Goal: Task Accomplishment & Management: Manage account settings

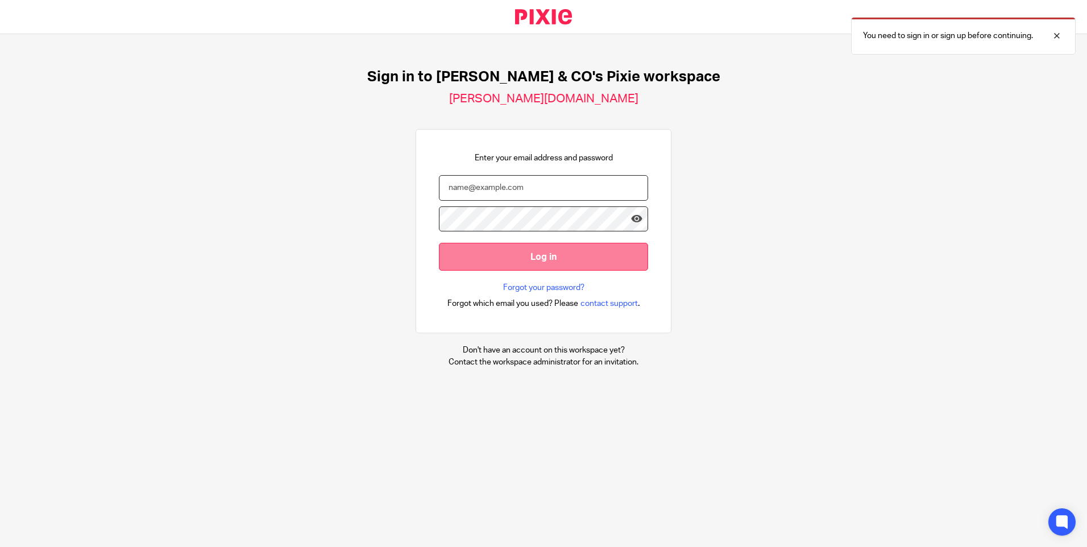
type input "[EMAIL_ADDRESS][DOMAIN_NAME]"
click at [534, 258] on input "Log in" at bounding box center [543, 257] width 209 height 28
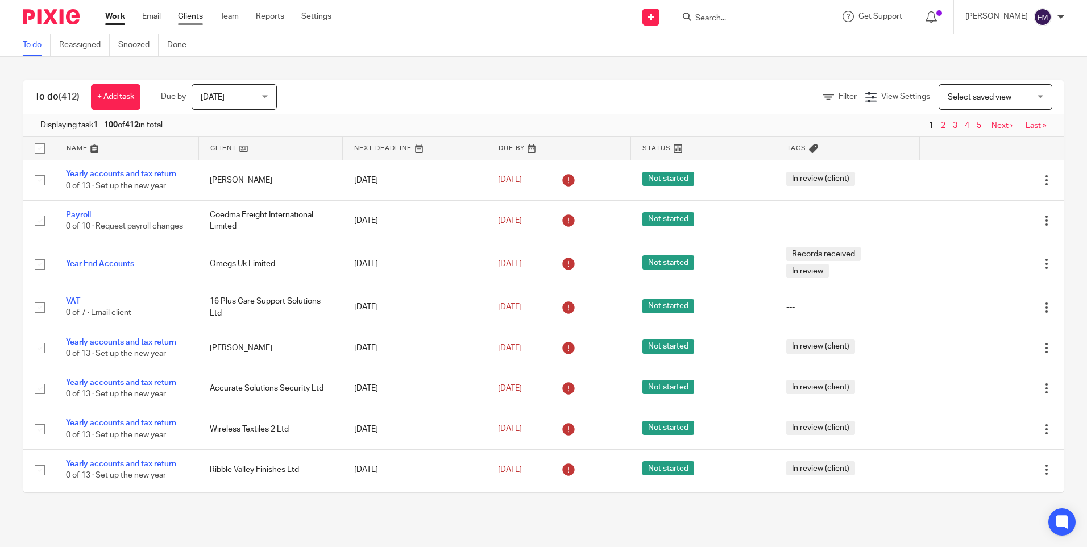
click at [189, 19] on link "Clients" at bounding box center [190, 16] width 25 height 11
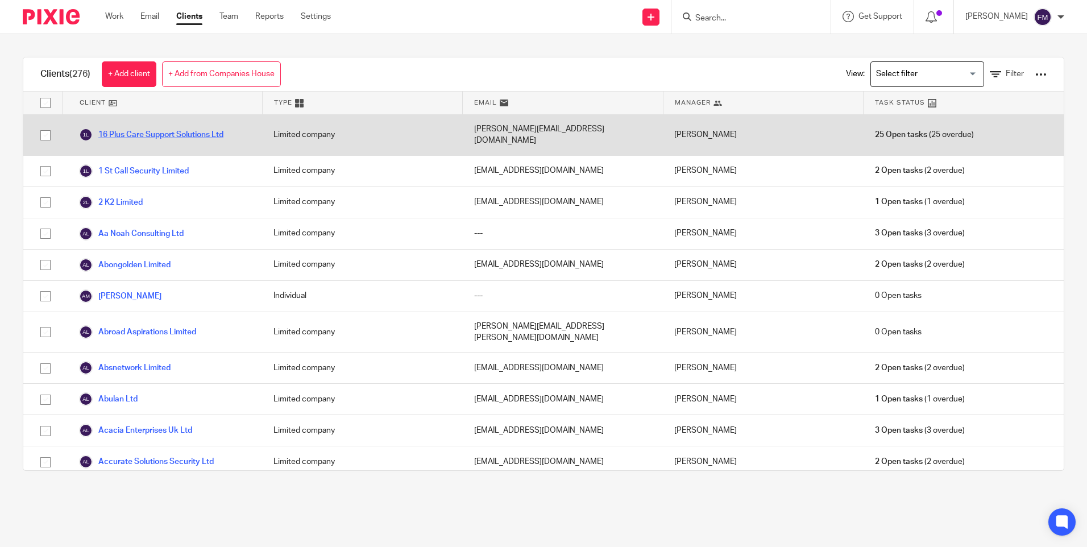
click at [164, 132] on link "16 Plus Care Support Solutions Ltd" at bounding box center [151, 135] width 144 height 14
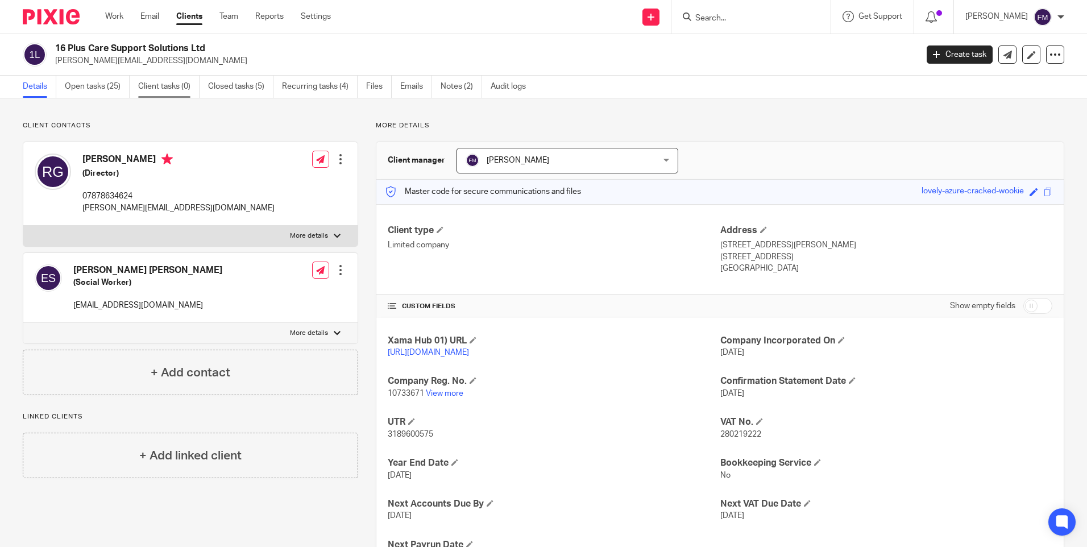
click at [163, 84] on link "Client tasks (0)" at bounding box center [168, 87] width 61 height 22
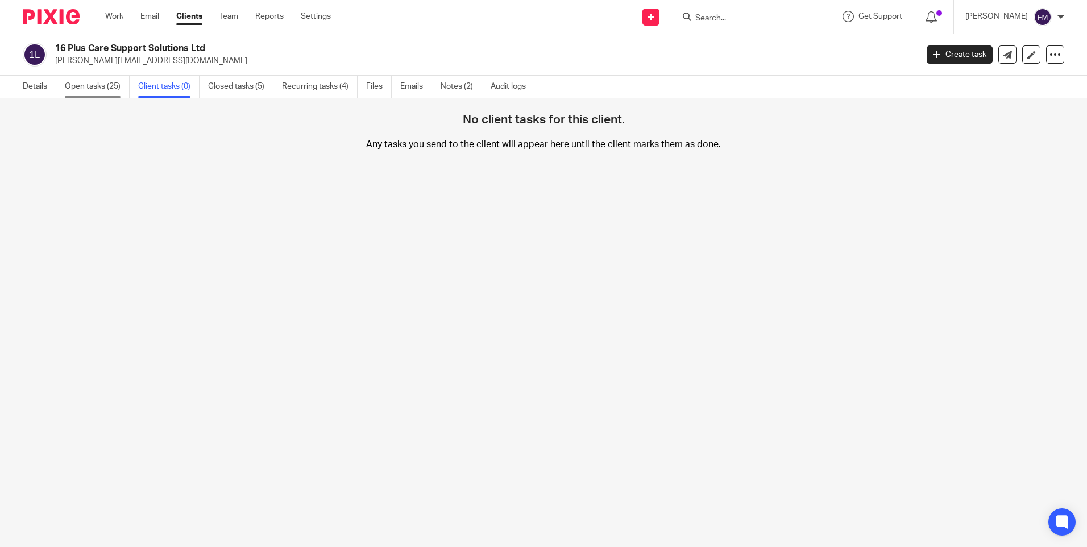
click at [98, 88] on link "Open tasks (25)" at bounding box center [97, 87] width 65 height 22
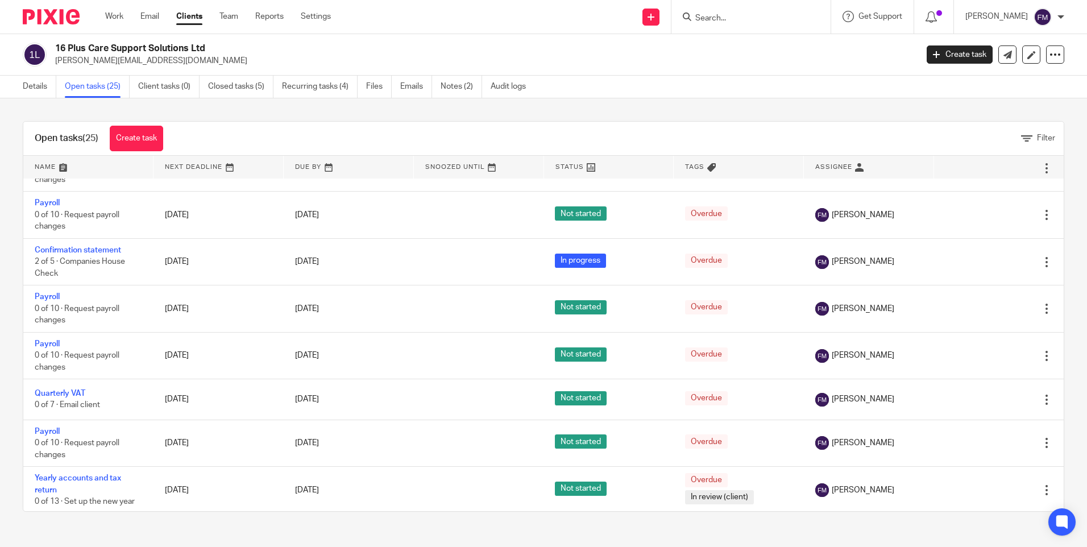
scroll to position [801, 0]
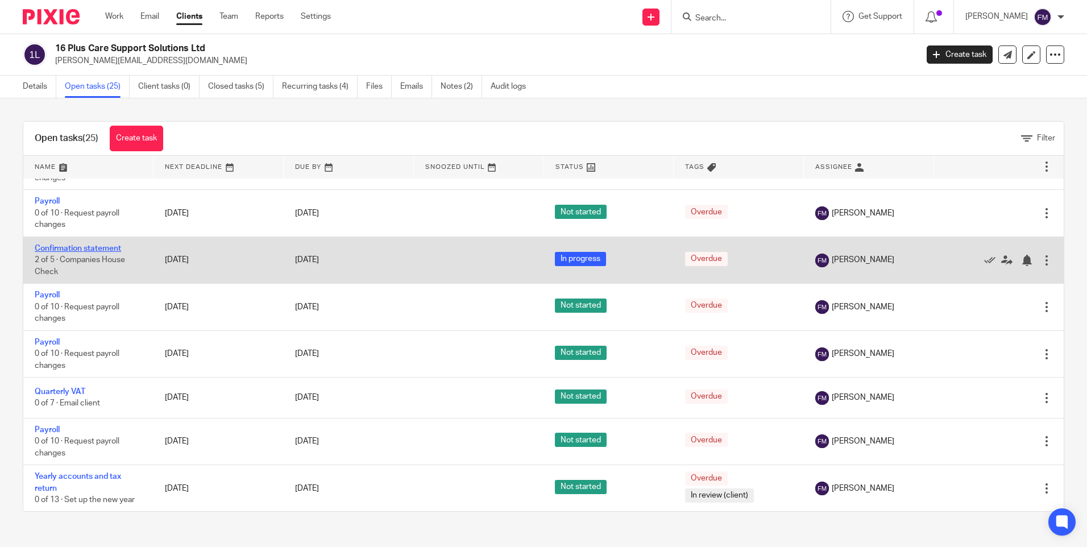
click at [81, 245] on link "Confirmation statement" at bounding box center [78, 248] width 86 height 8
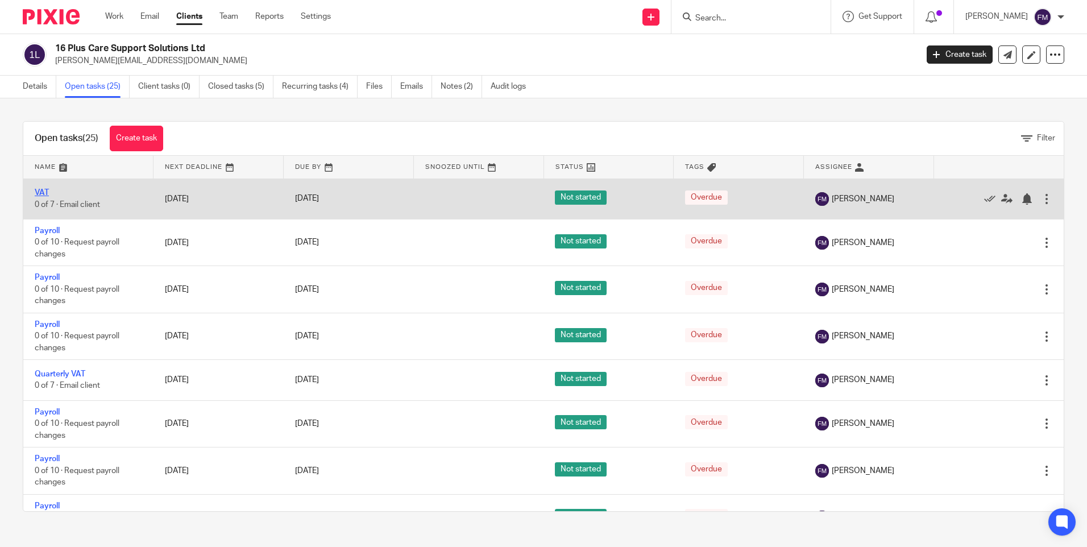
click at [39, 189] on link "VAT" at bounding box center [42, 193] width 14 height 8
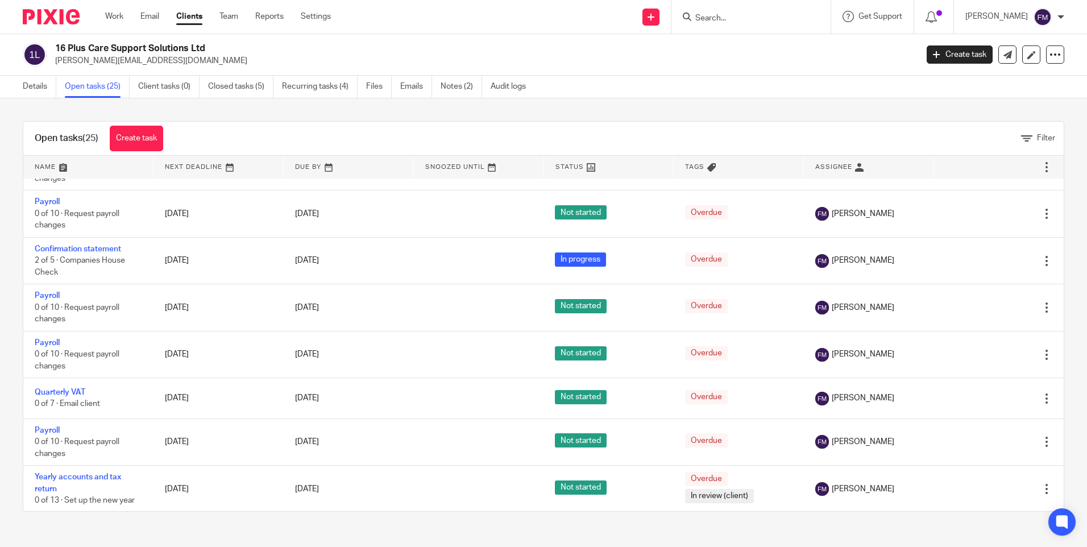
scroll to position [801, 0]
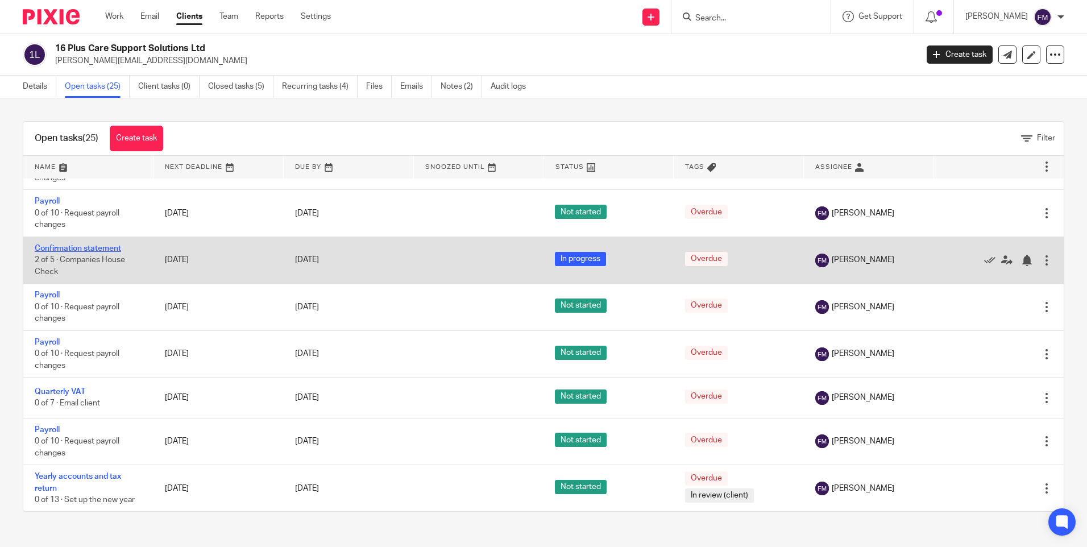
click at [76, 246] on link "Confirmation statement" at bounding box center [78, 248] width 86 height 8
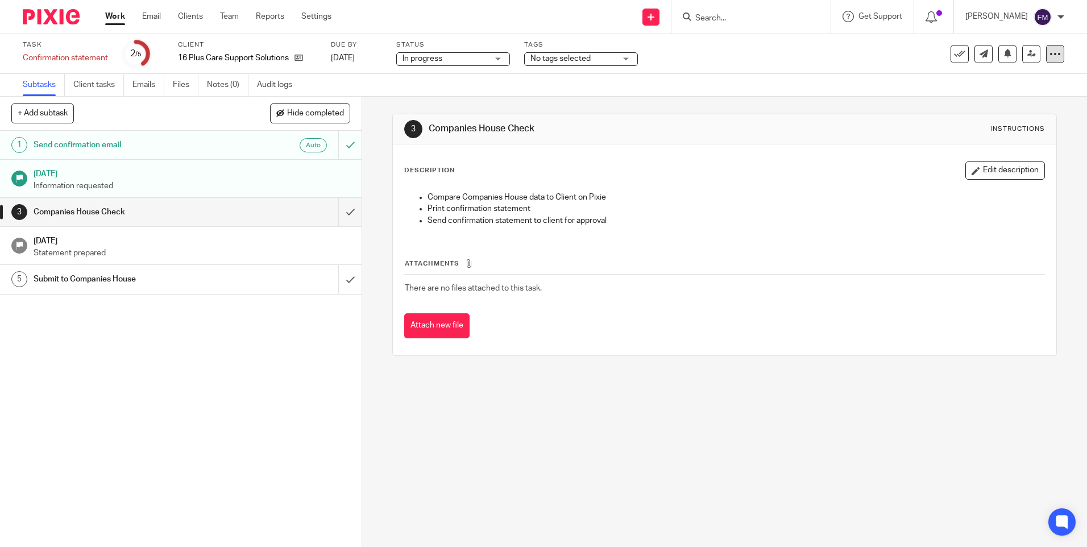
click at [1046, 61] on div at bounding box center [1055, 54] width 18 height 18
click at [929, 460] on div "3 Companies House Check Instructions Description Edit description Compare Compa…" at bounding box center [724, 322] width 725 height 450
click at [188, 17] on link "Clients" at bounding box center [190, 16] width 25 height 11
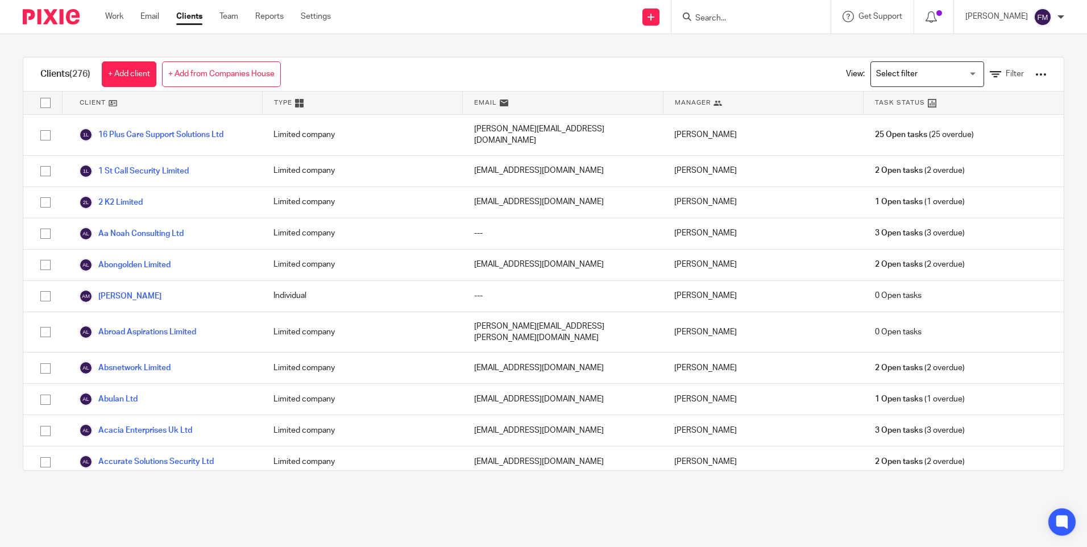
click at [1035, 77] on div at bounding box center [1040, 74] width 11 height 11
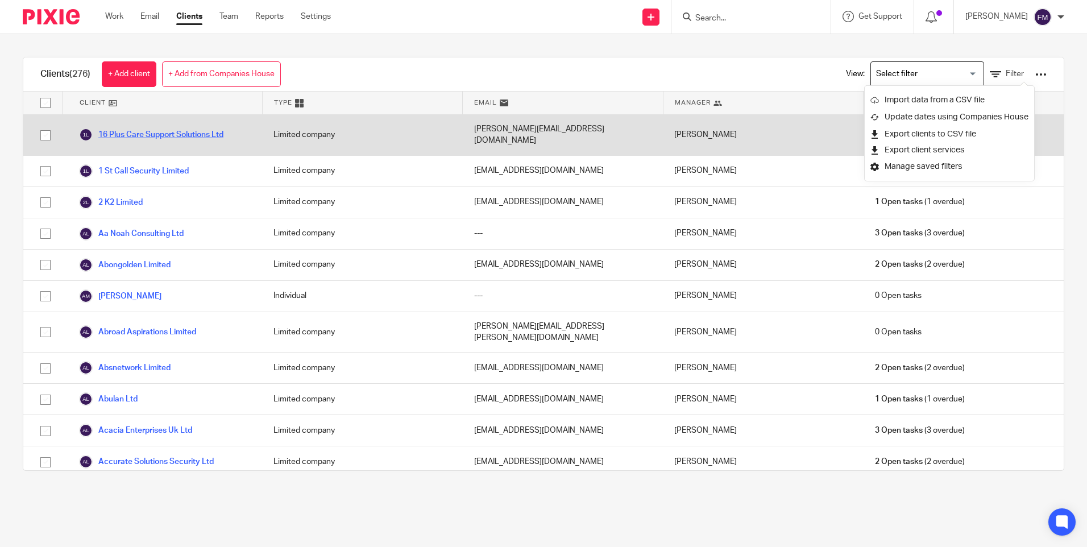
click at [151, 130] on link "16 Plus Care Support Solutions Ltd" at bounding box center [151, 135] width 144 height 14
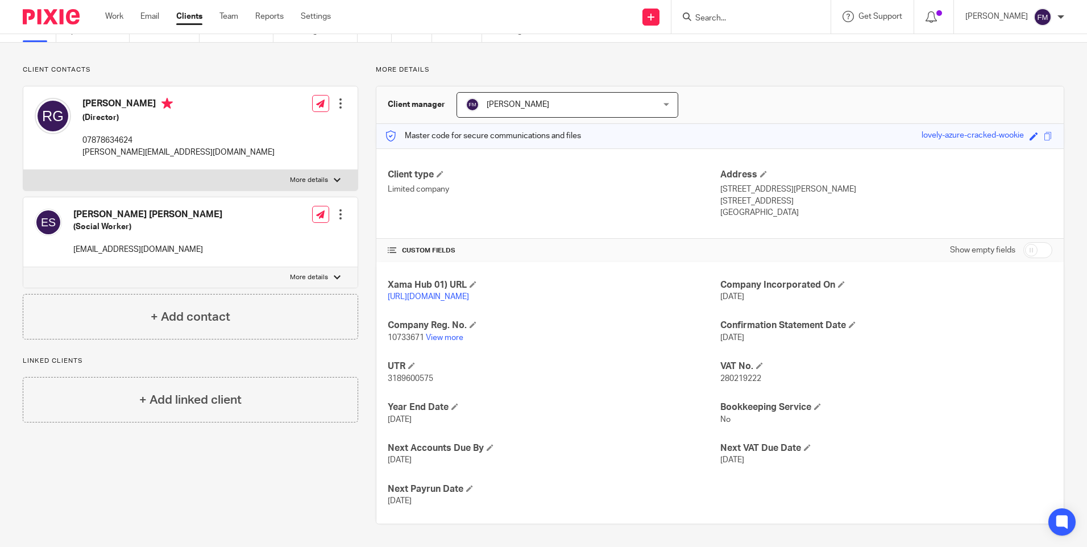
scroll to position [68, 0]
click at [468, 488] on span at bounding box center [469, 488] width 7 height 7
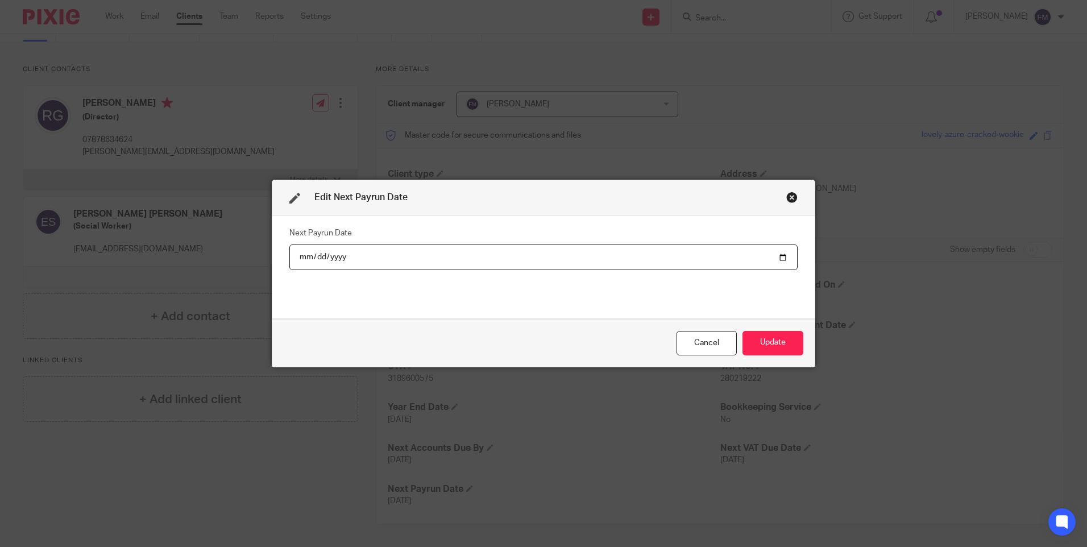
click at [779, 255] on input "[DATE]" at bounding box center [543, 257] width 508 height 26
click at [792, 202] on div "Close this dialog window" at bounding box center [791, 197] width 11 height 11
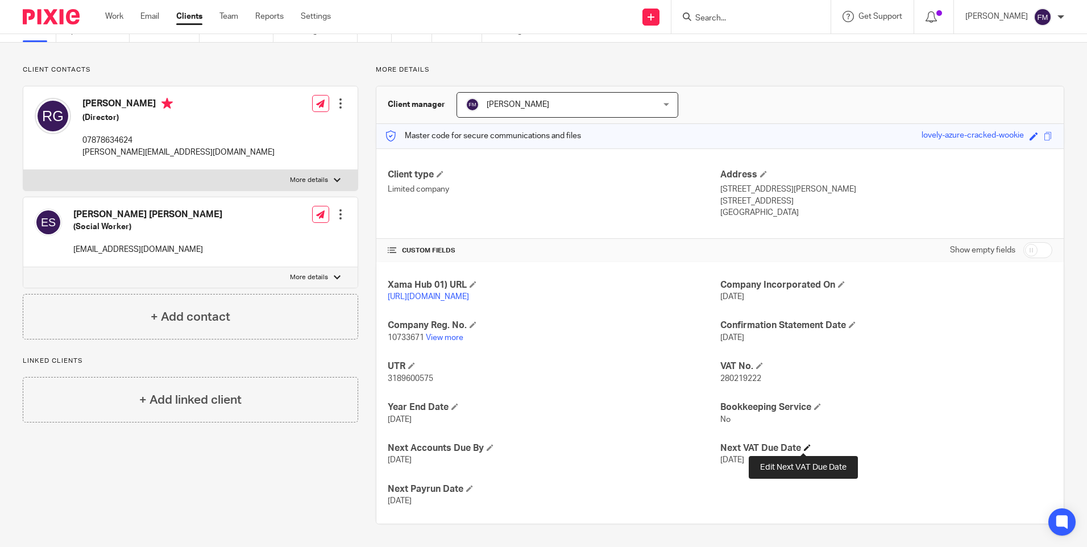
click at [804, 447] on span at bounding box center [807, 447] width 7 height 7
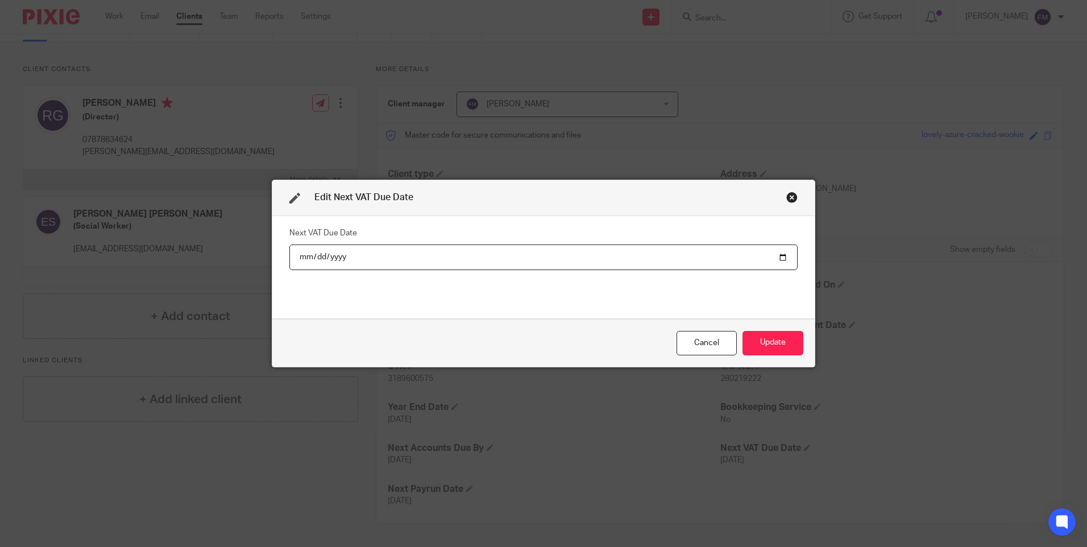
click at [775, 257] on input "[DATE]" at bounding box center [543, 257] width 508 height 26
click at [761, 344] on button "Update" at bounding box center [772, 343] width 61 height 24
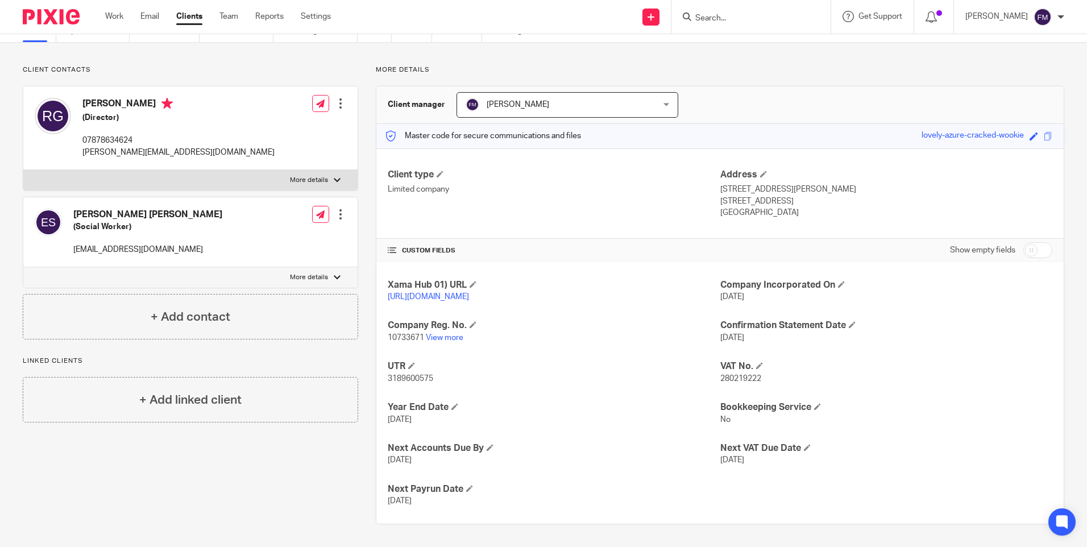
scroll to position [0, 0]
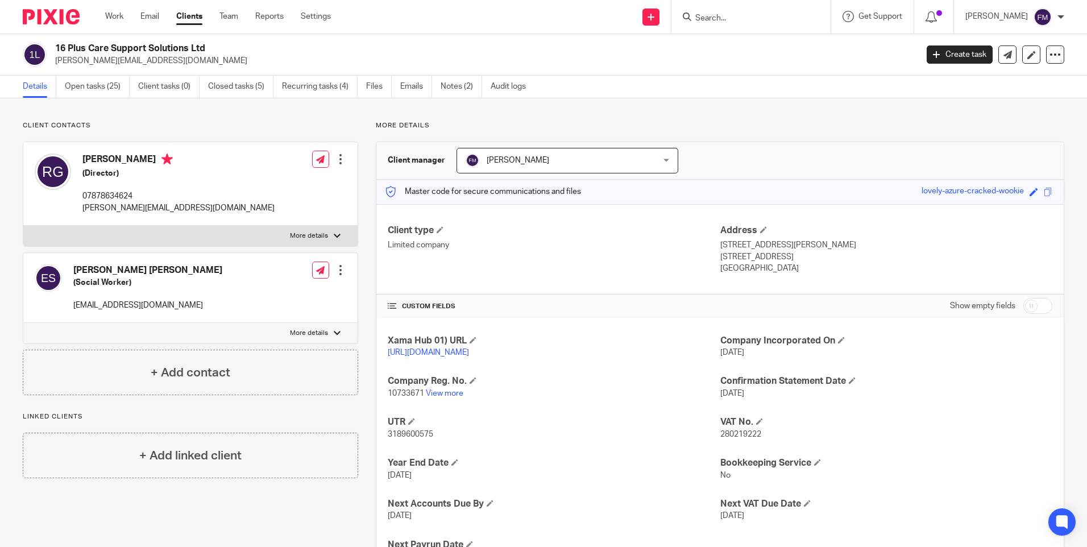
click at [42, 85] on link "Details" at bounding box center [40, 87] width 34 height 22
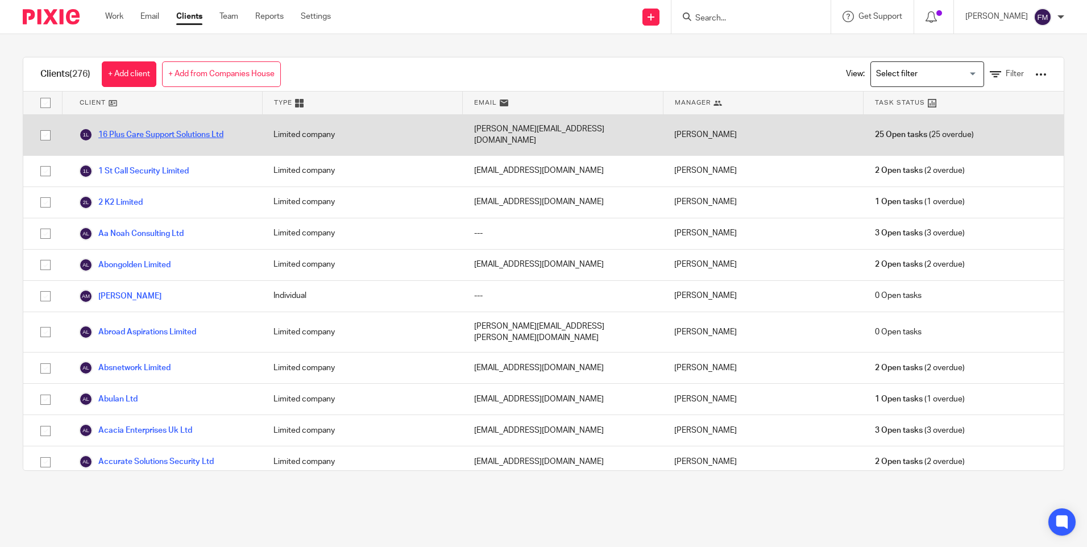
click at [144, 134] on link "16 Plus Care Support Solutions Ltd" at bounding box center [151, 135] width 144 height 14
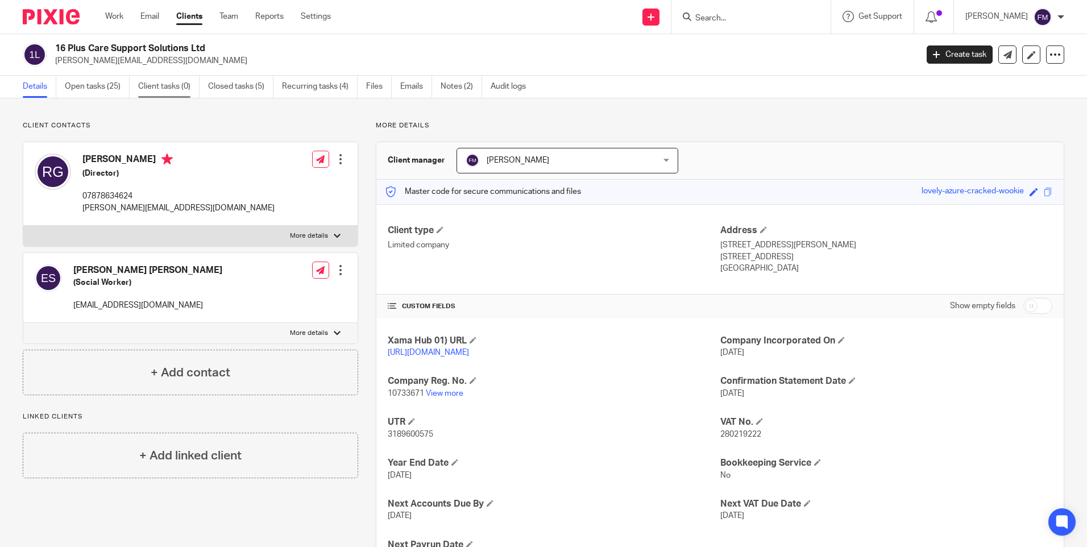
click at [173, 86] on link "Client tasks (0)" at bounding box center [168, 87] width 61 height 22
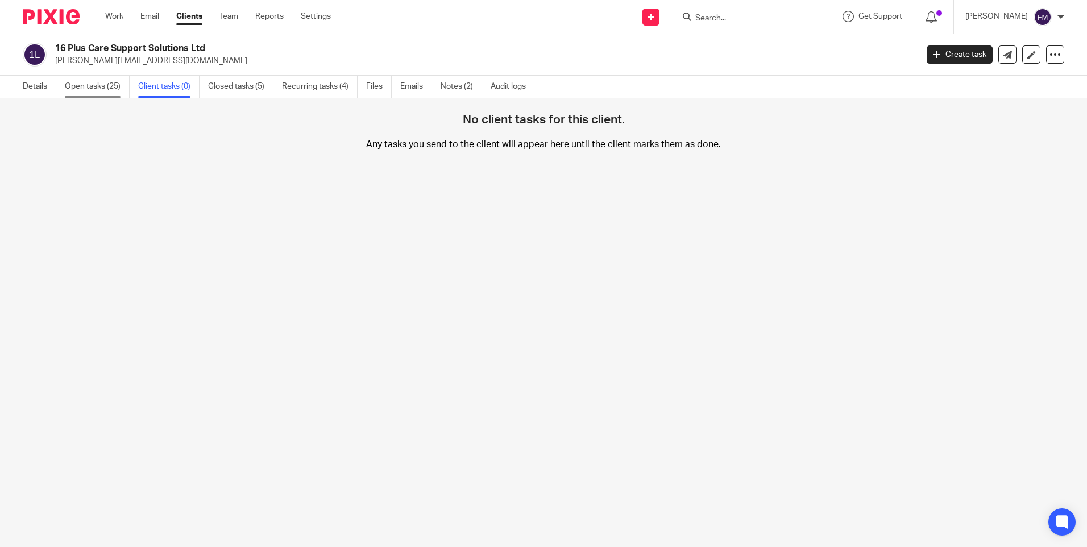
click at [101, 90] on link "Open tasks (25)" at bounding box center [97, 87] width 65 height 22
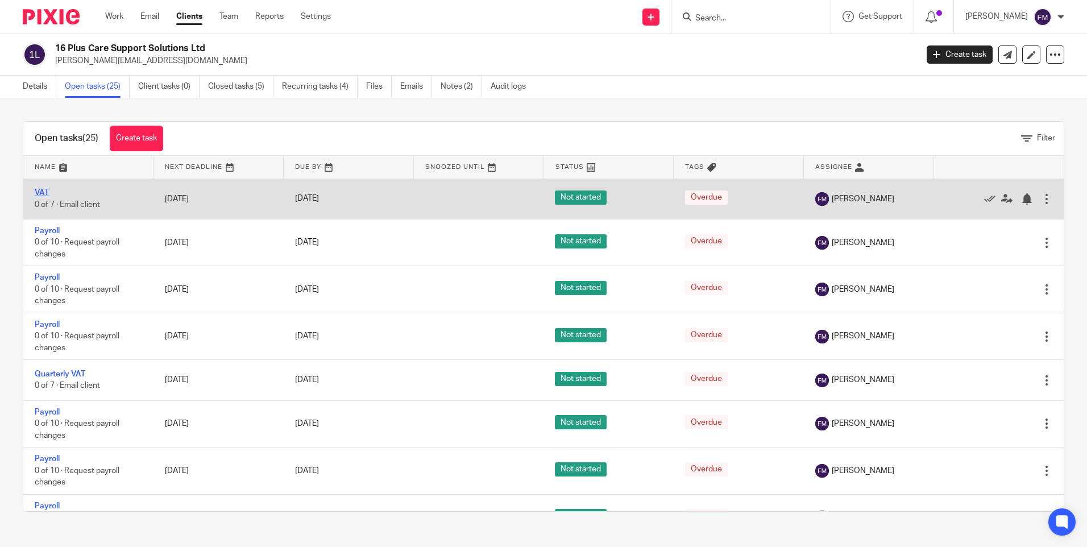
click at [39, 195] on link "VAT" at bounding box center [42, 193] width 14 height 8
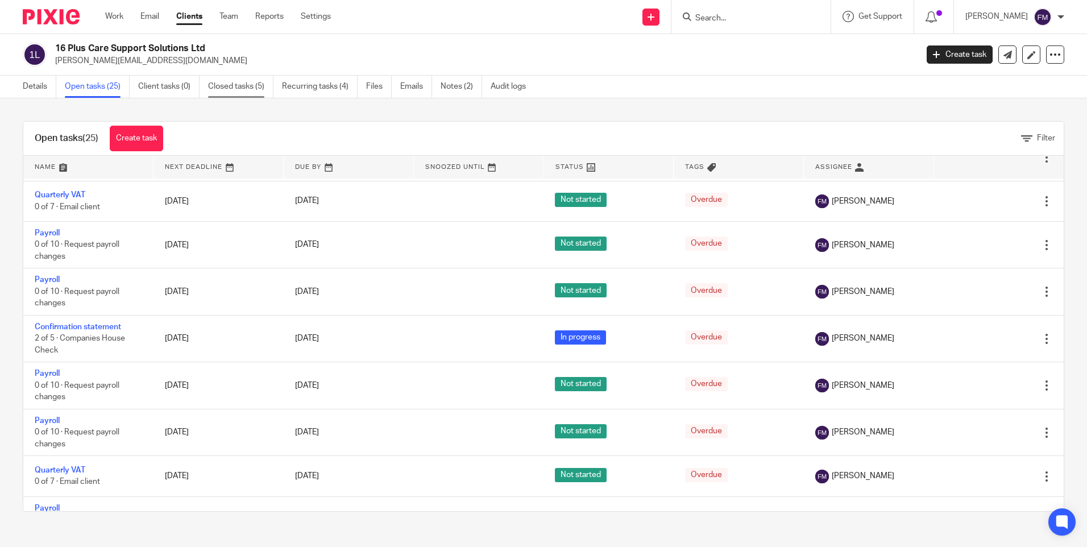
scroll to position [630, 0]
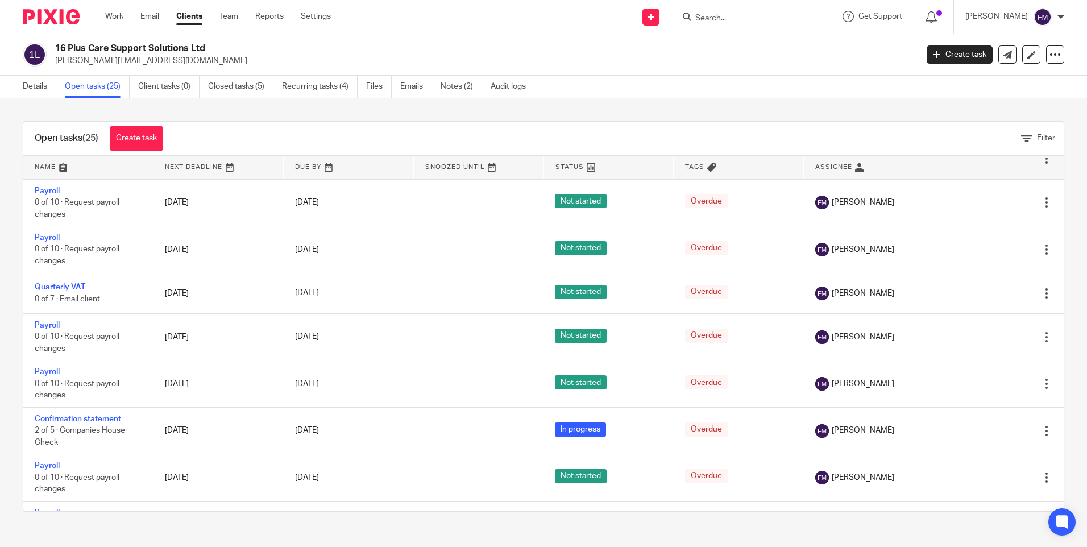
click at [709, 19] on input "Search" at bounding box center [745, 19] width 102 height 10
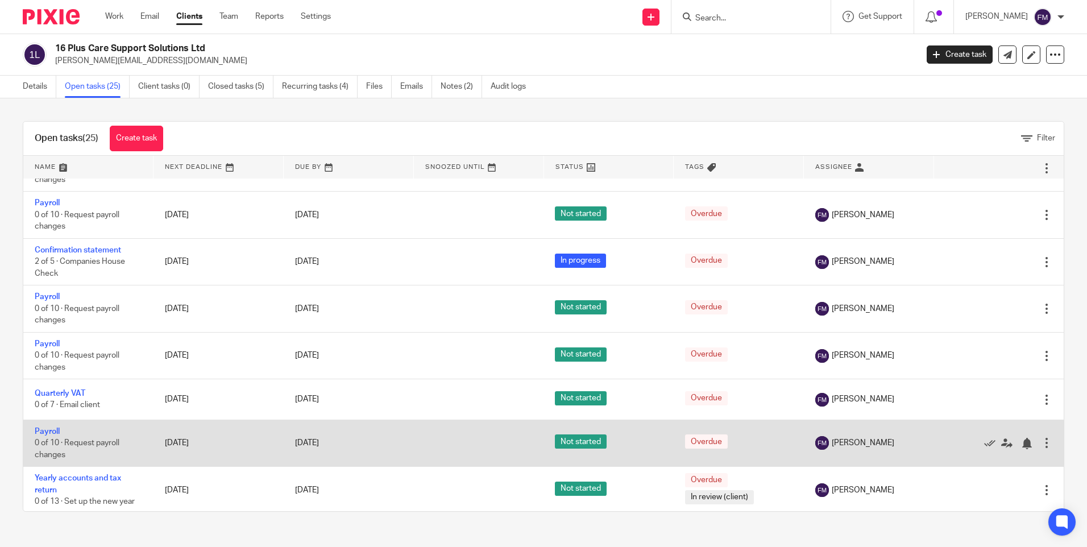
scroll to position [801, 0]
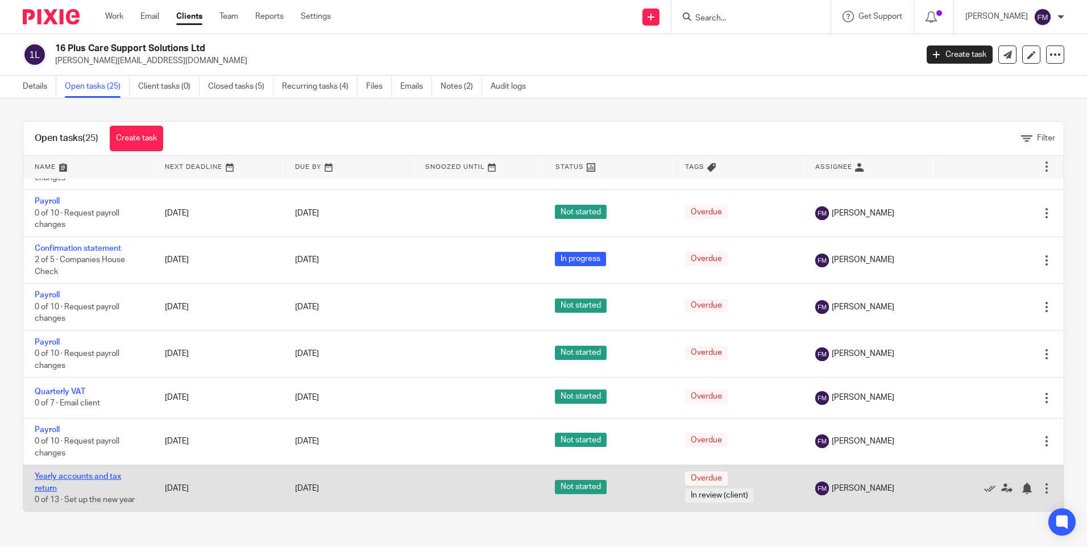
click at [77, 475] on link "Yearly accounts and tax return" at bounding box center [78, 481] width 86 height 19
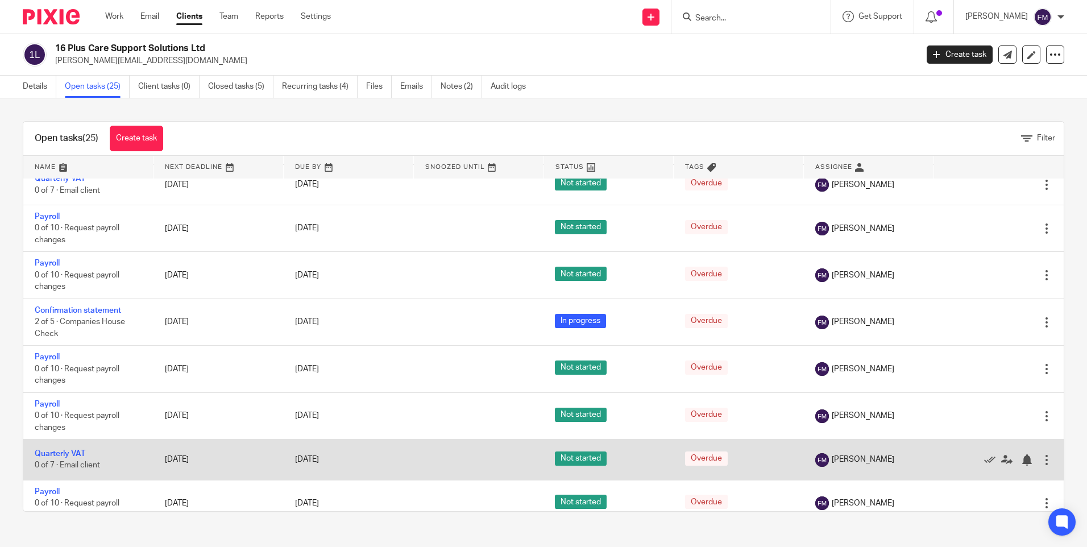
scroll to position [801, 0]
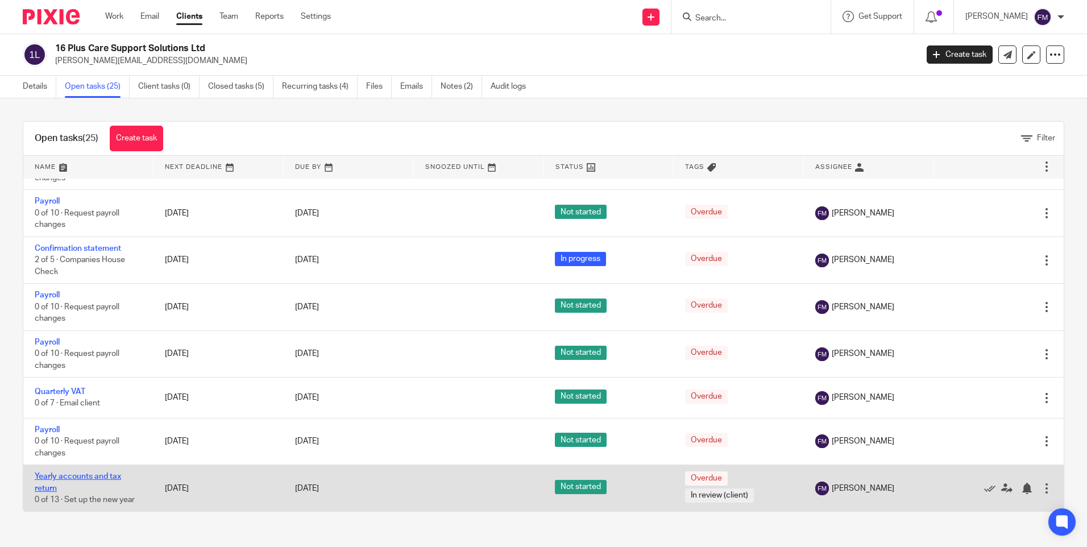
click at [91, 475] on link "Yearly accounts and tax return" at bounding box center [78, 481] width 86 height 19
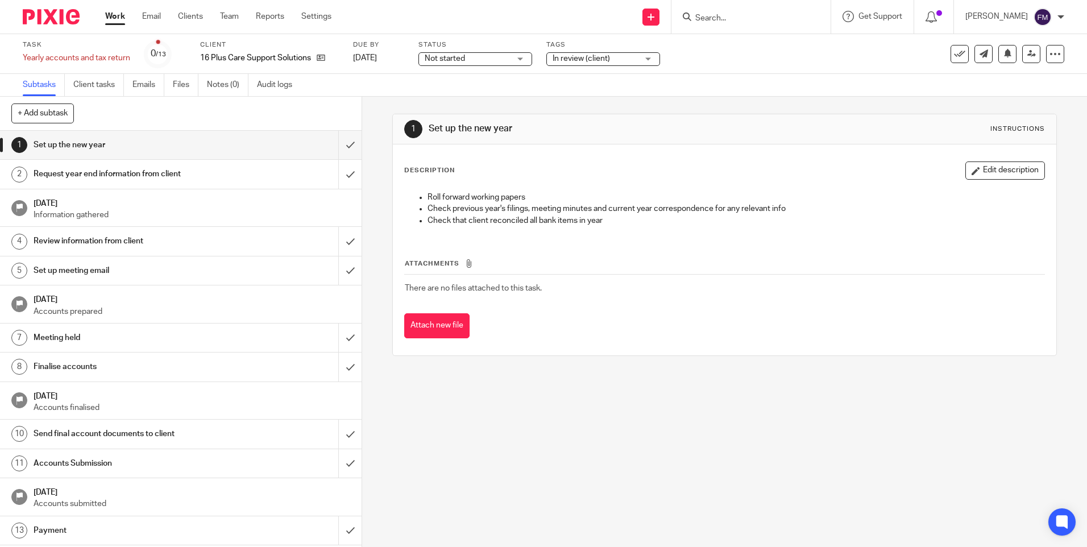
click at [56, 296] on h1 "[DATE]" at bounding box center [192, 298] width 317 height 14
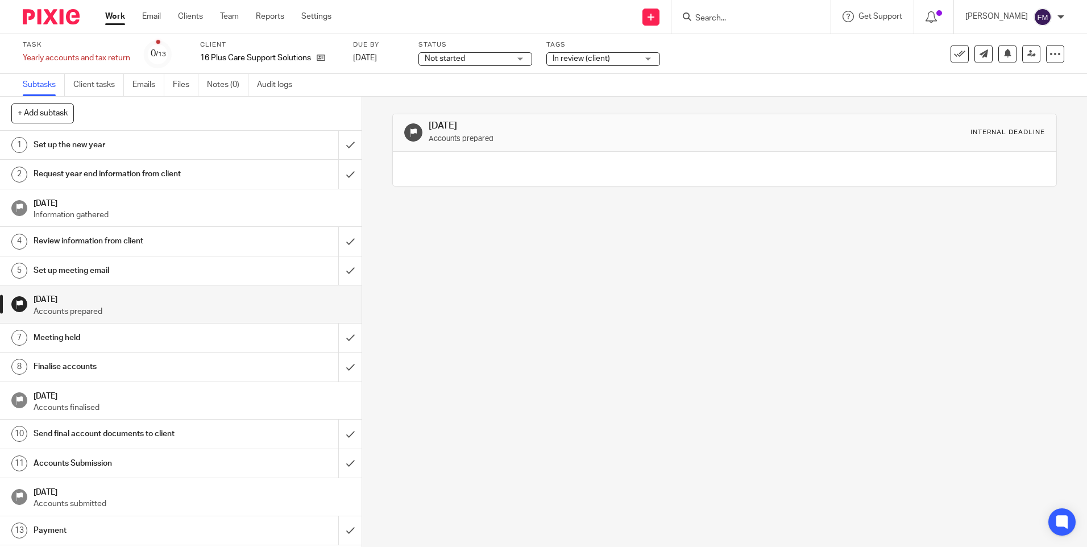
click at [1058, 20] on div at bounding box center [1060, 17] width 7 height 7
click at [725, 276] on div "29 Oct 2025 Accounts prepared Internal deadline" at bounding box center [724, 322] width 725 height 450
